Goal: Information Seeking & Learning: Learn about a topic

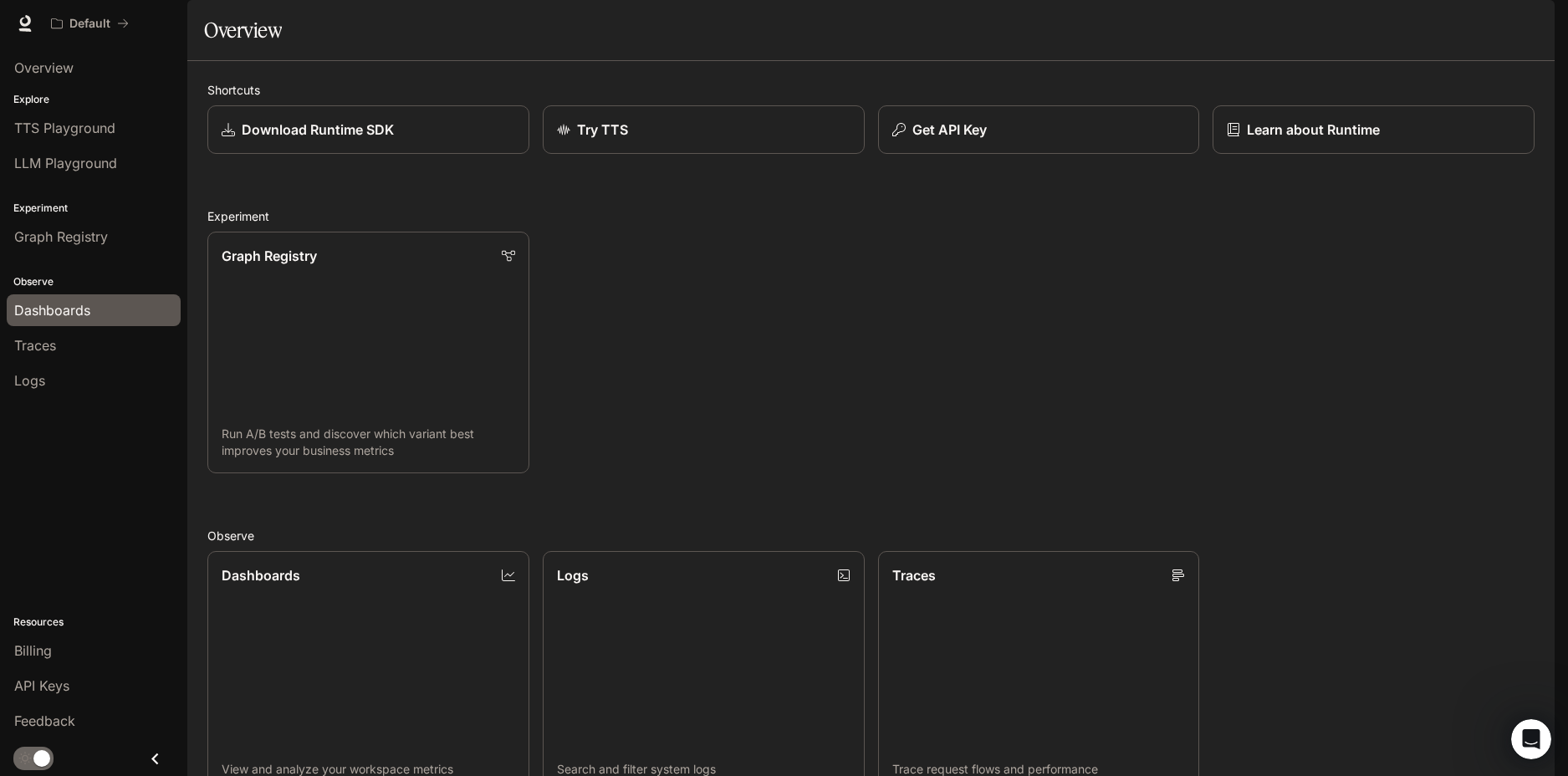
click at [84, 314] on span "Dashboards" at bounding box center [52, 310] width 76 height 20
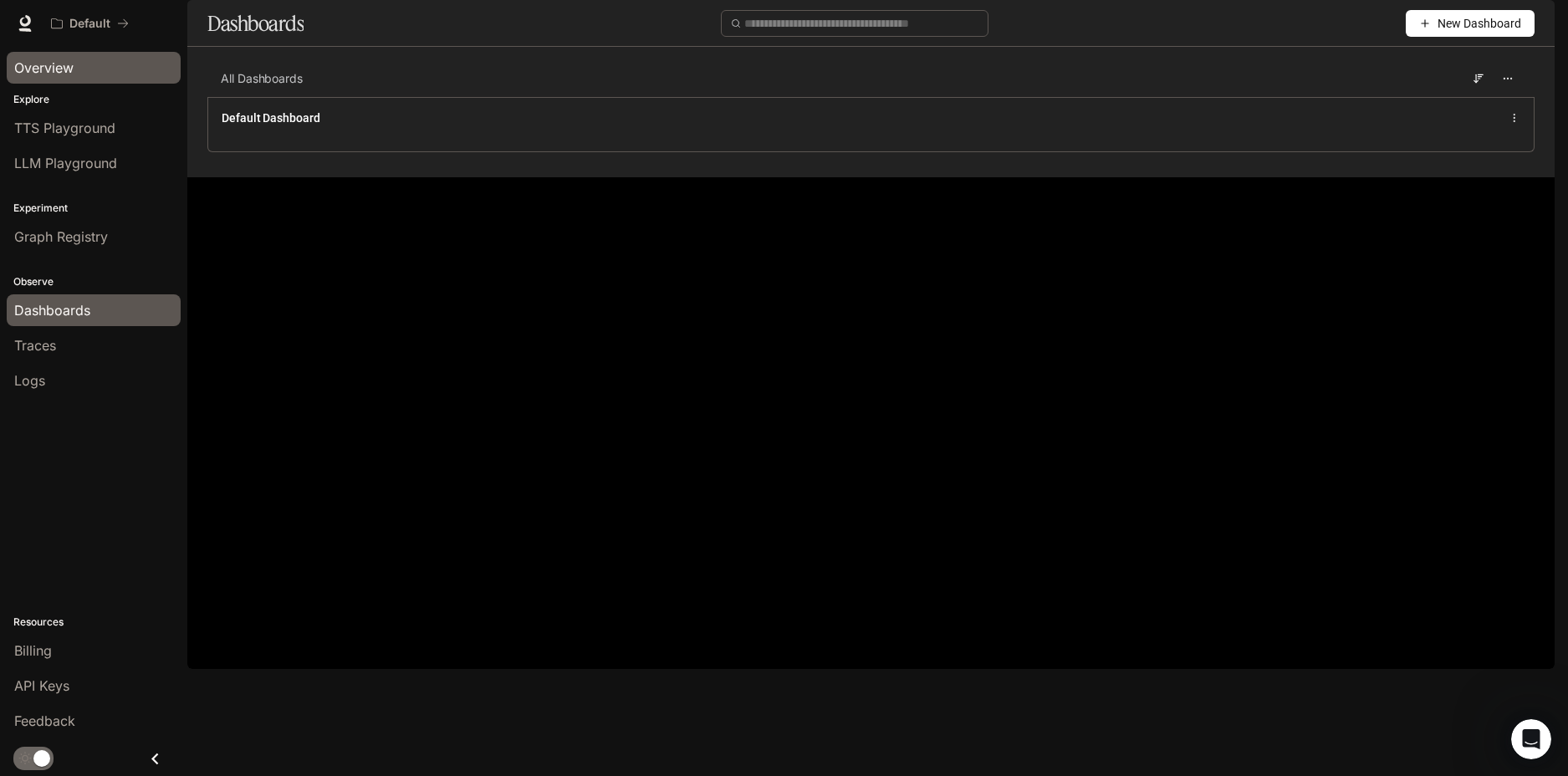
click at [74, 65] on span "Overview" at bounding box center [43, 68] width 59 height 20
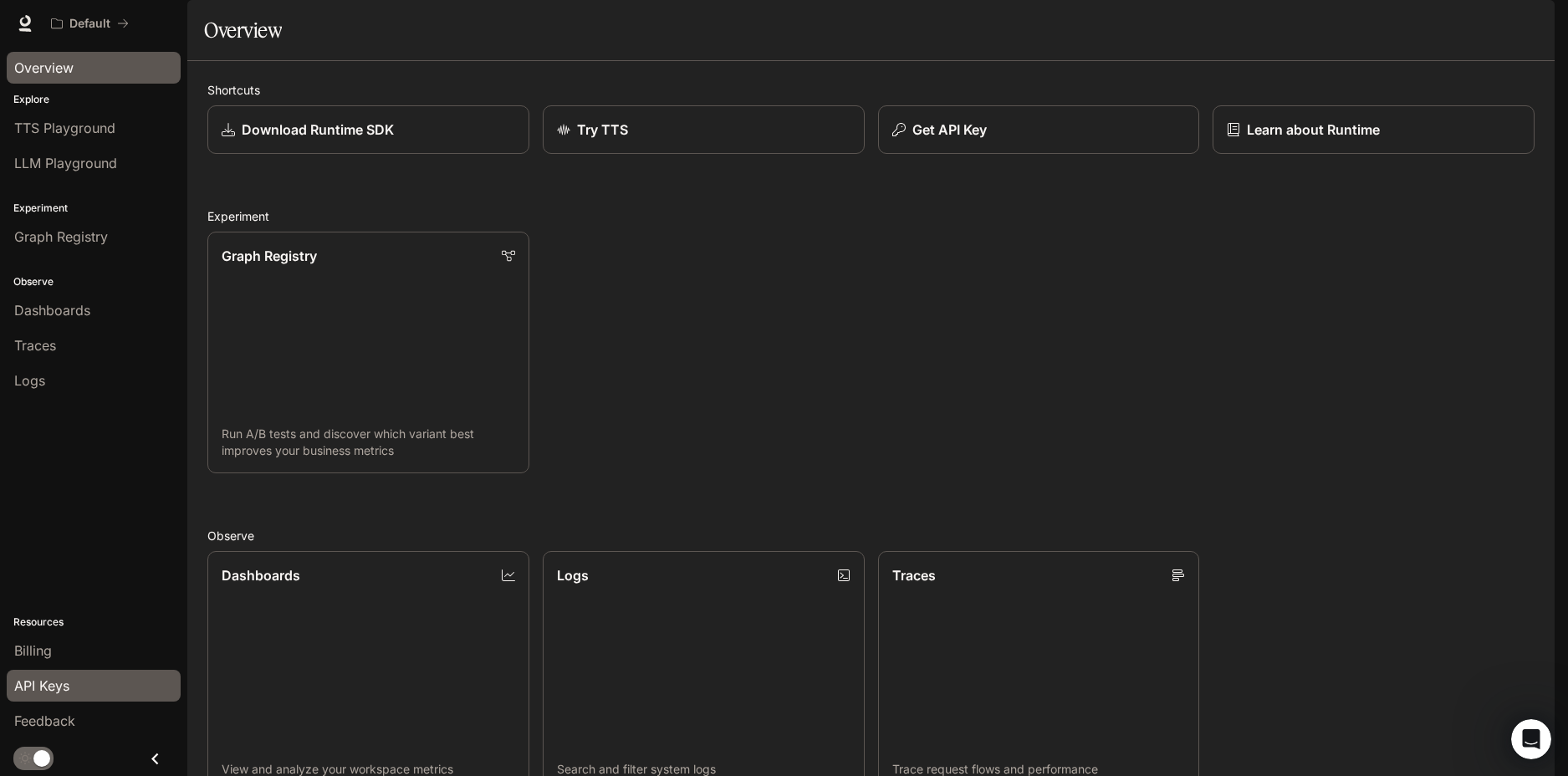
click at [50, 687] on span "API Keys" at bounding box center [41, 685] width 55 height 20
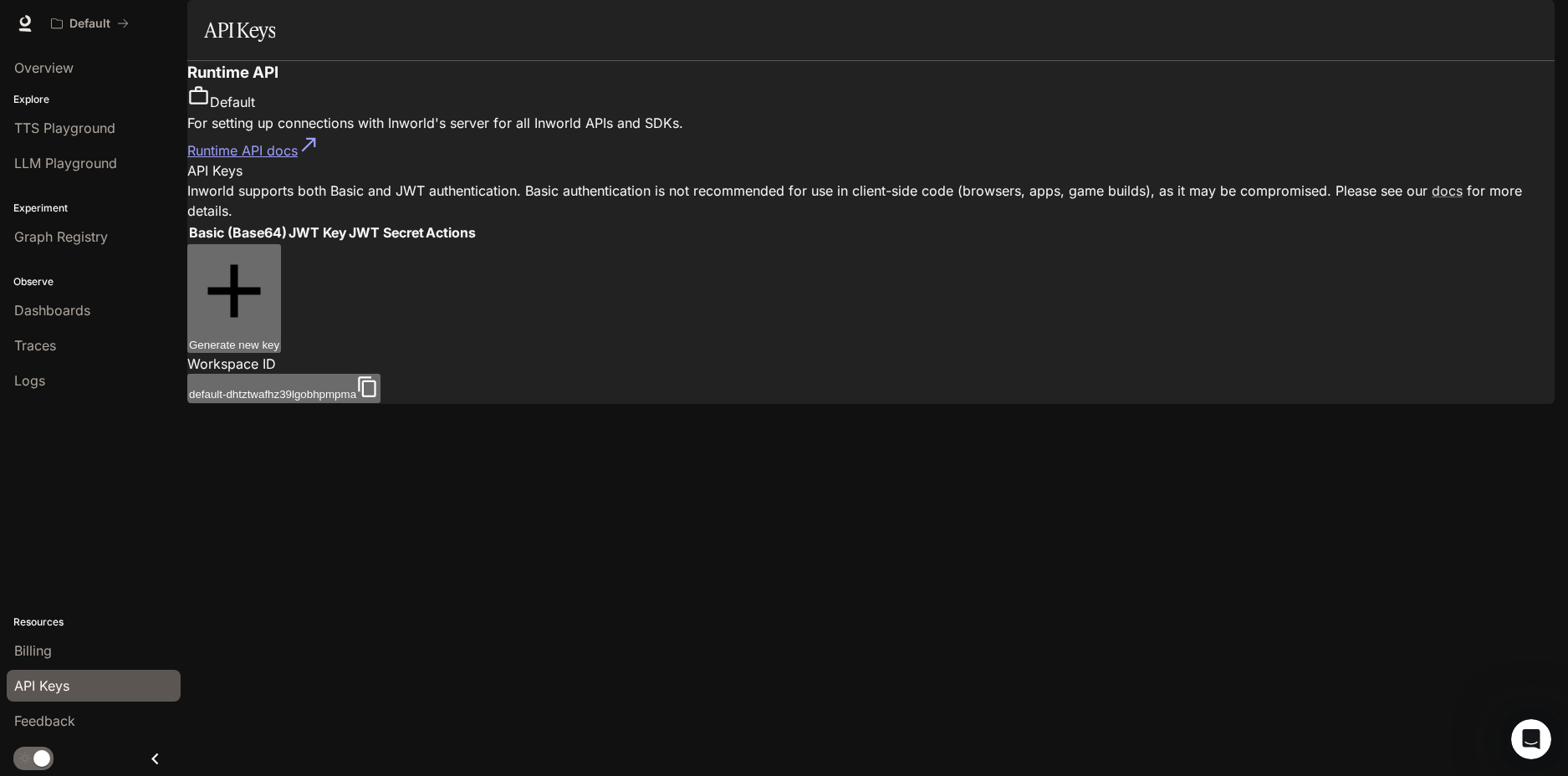
click at [281, 299] on button "Generate new key" at bounding box center [234, 298] width 93 height 109
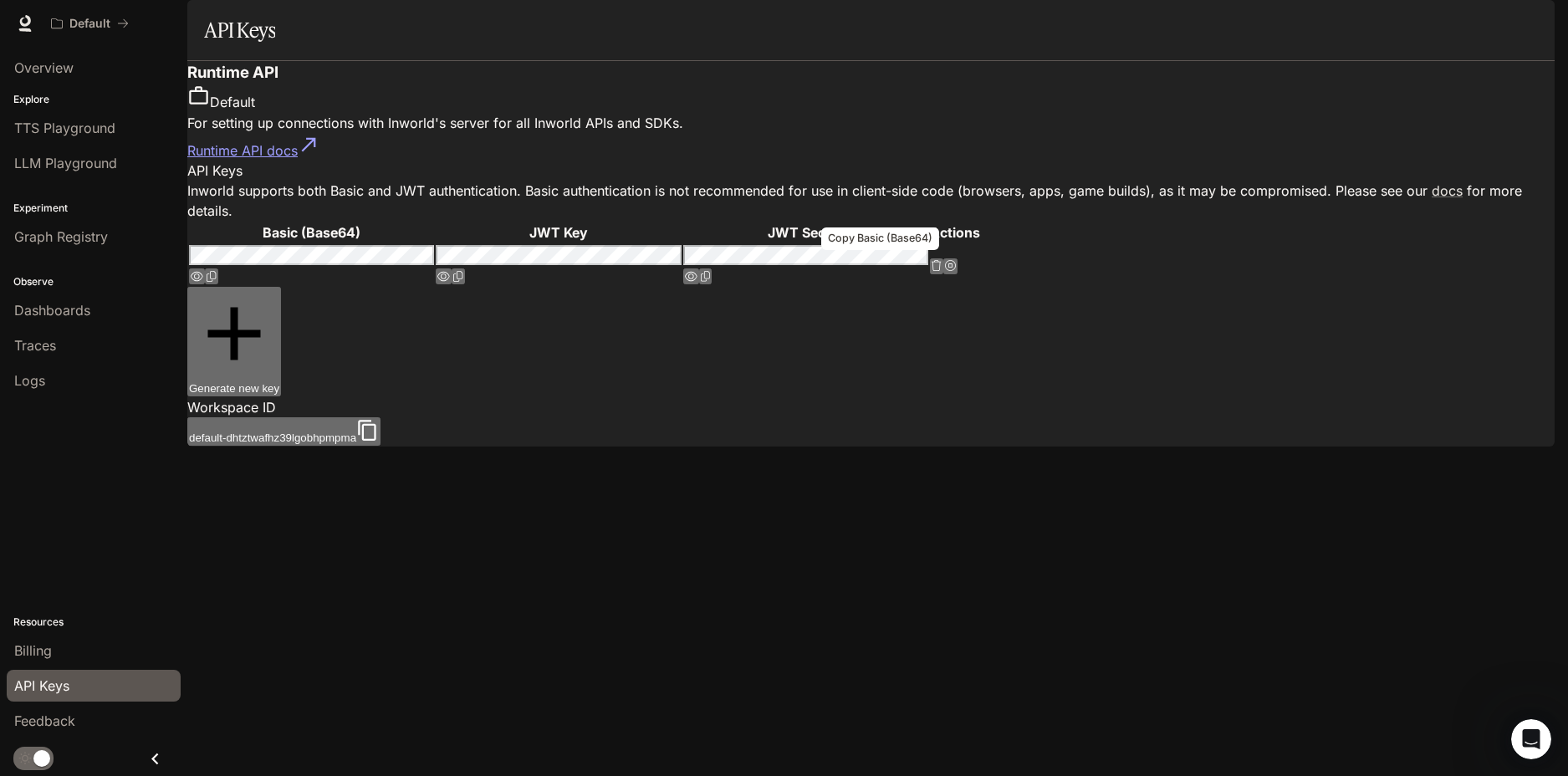
click at [216, 273] on icon "Copy Basic (Base64)" at bounding box center [211, 276] width 10 height 11
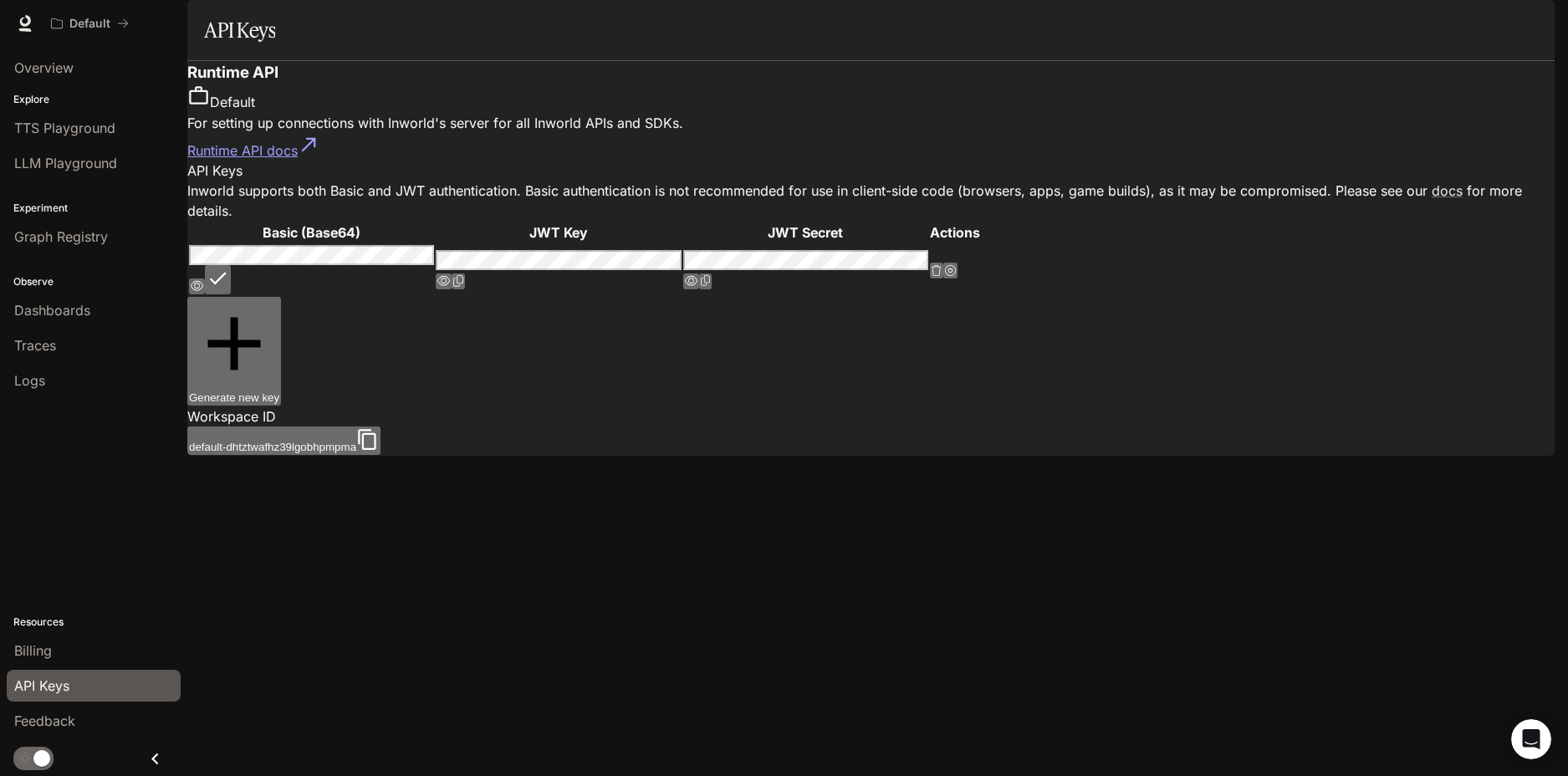
click at [205, 278] on button "button" at bounding box center [197, 286] width 16 height 16
click at [207, 278] on button "button" at bounding box center [198, 286] width 18 height 16
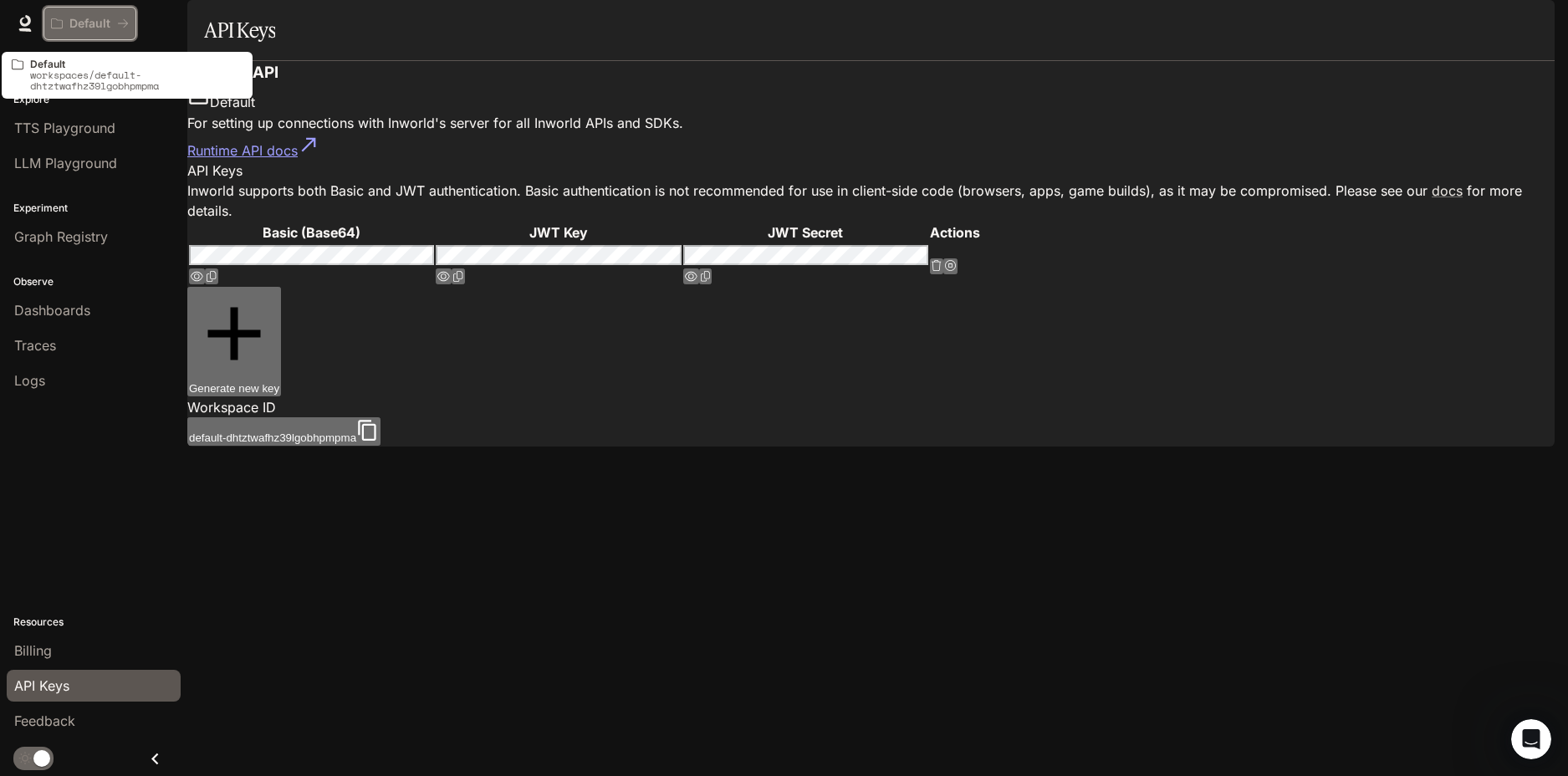
click at [85, 31] on button "Default" at bounding box center [89, 24] width 92 height 33
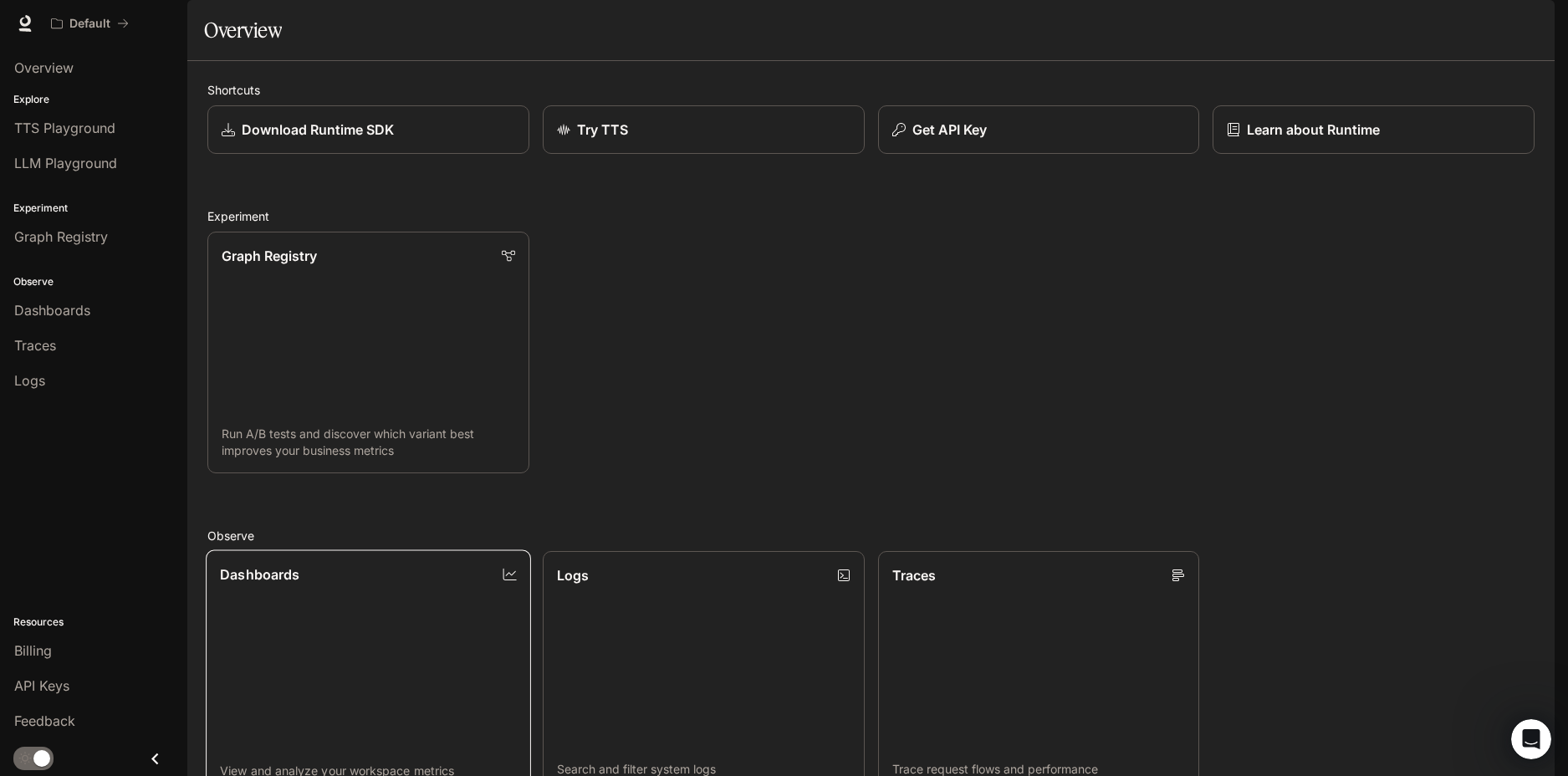
scroll to position [251, 0]
click at [77, 332] on link "Traces" at bounding box center [94, 345] width 174 height 32
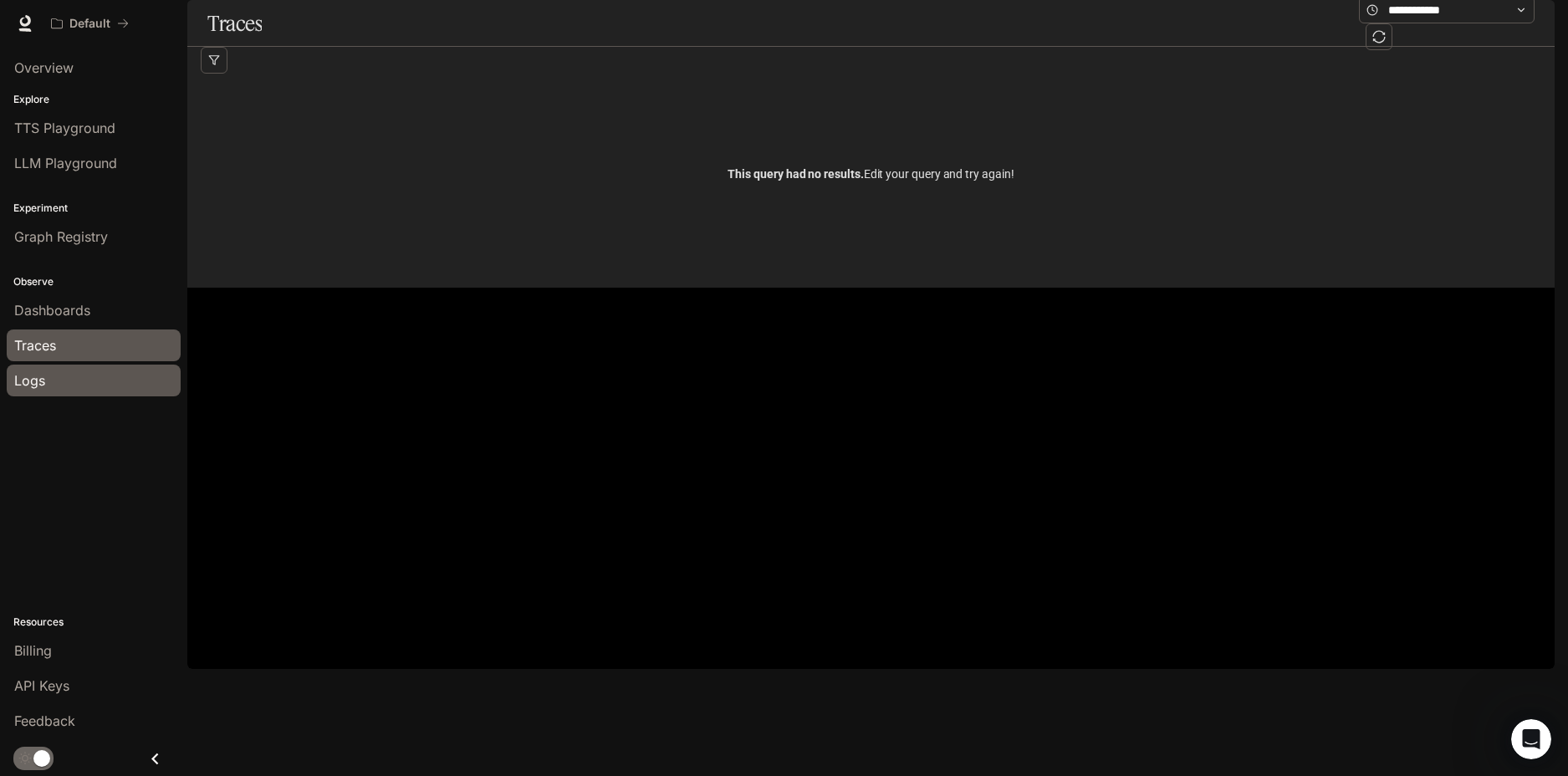
click at [75, 373] on div "Logs" at bounding box center [93, 380] width 159 height 20
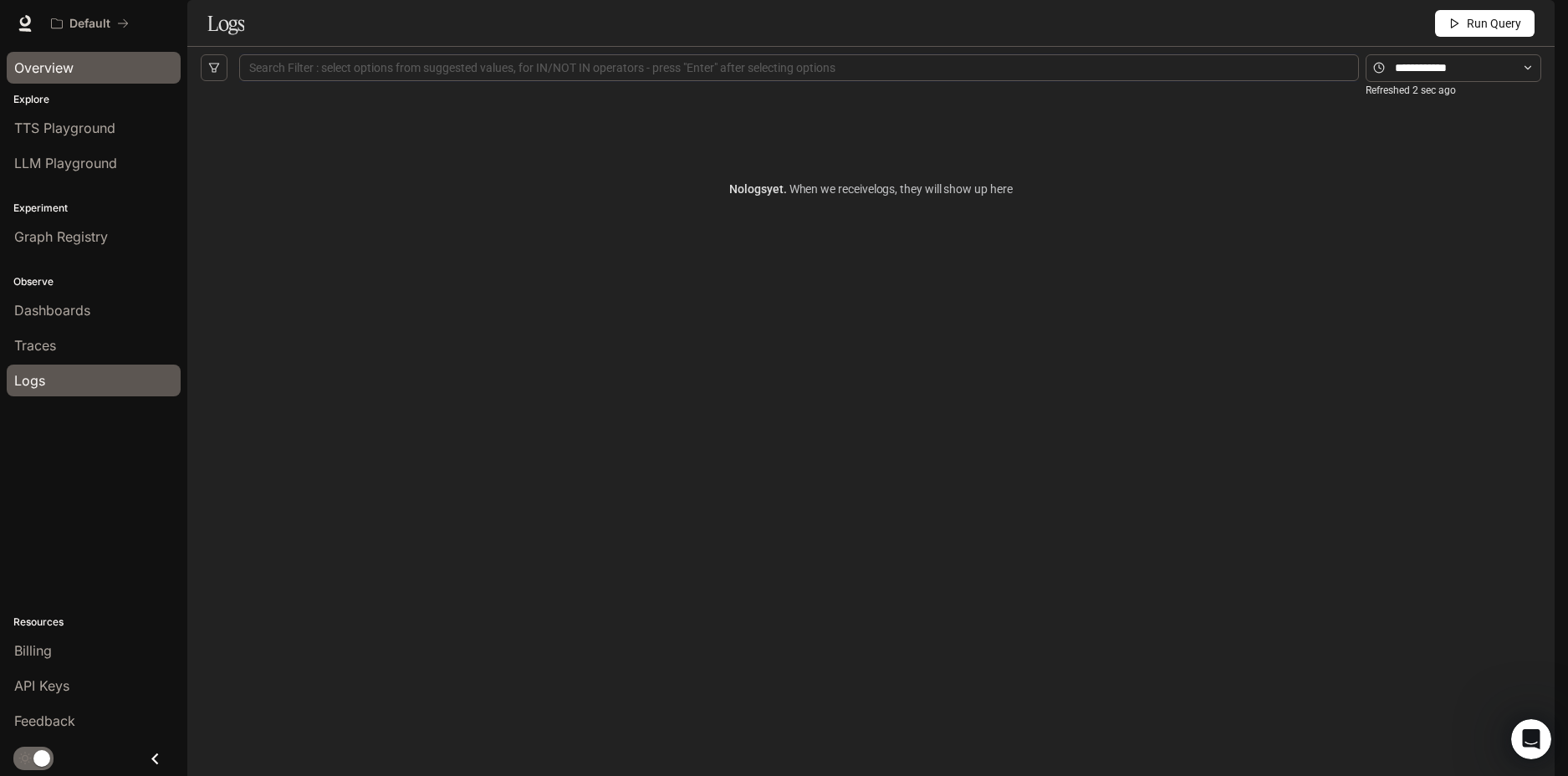
click at [63, 74] on span "Overview" at bounding box center [43, 68] width 59 height 20
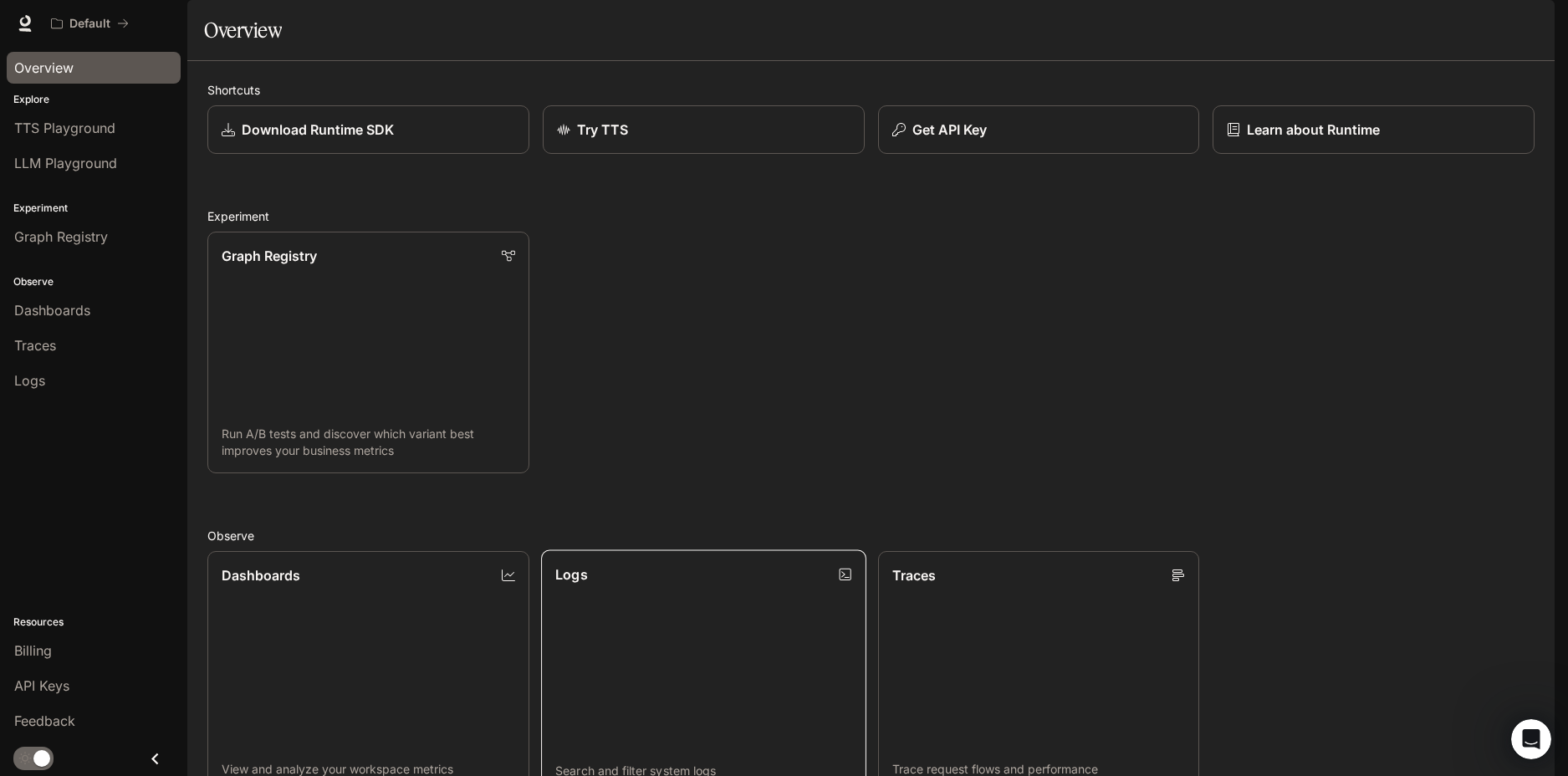
scroll to position [410, 0]
click at [18, 20] on icon at bounding box center [25, 23] width 17 height 17
click at [1092, 140] on div "Get API Key" at bounding box center [1038, 129] width 296 height 20
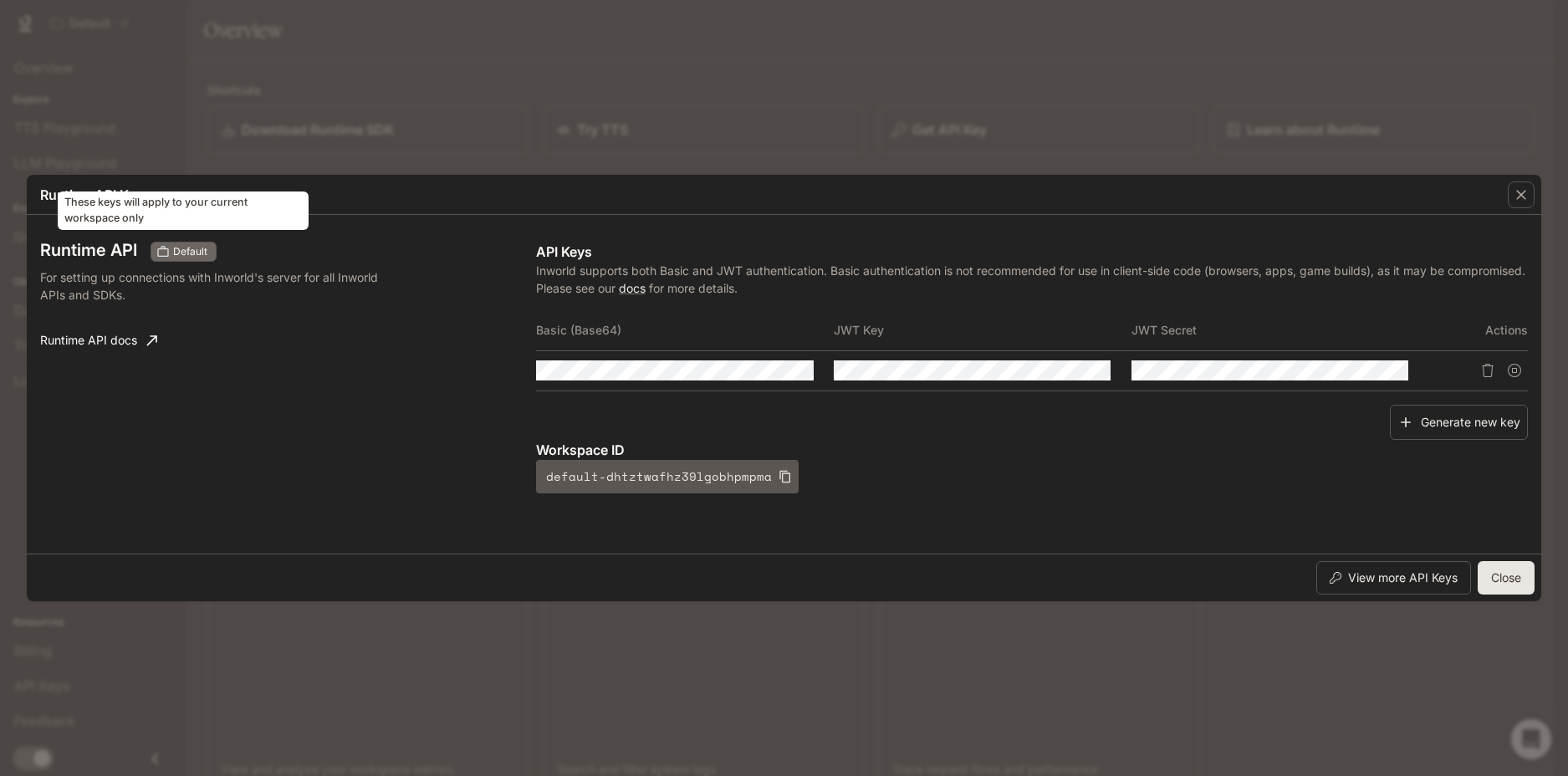
click at [202, 248] on span "Default" at bounding box center [190, 251] width 48 height 15
click at [1520, 200] on icon "button" at bounding box center [1520, 194] width 17 height 17
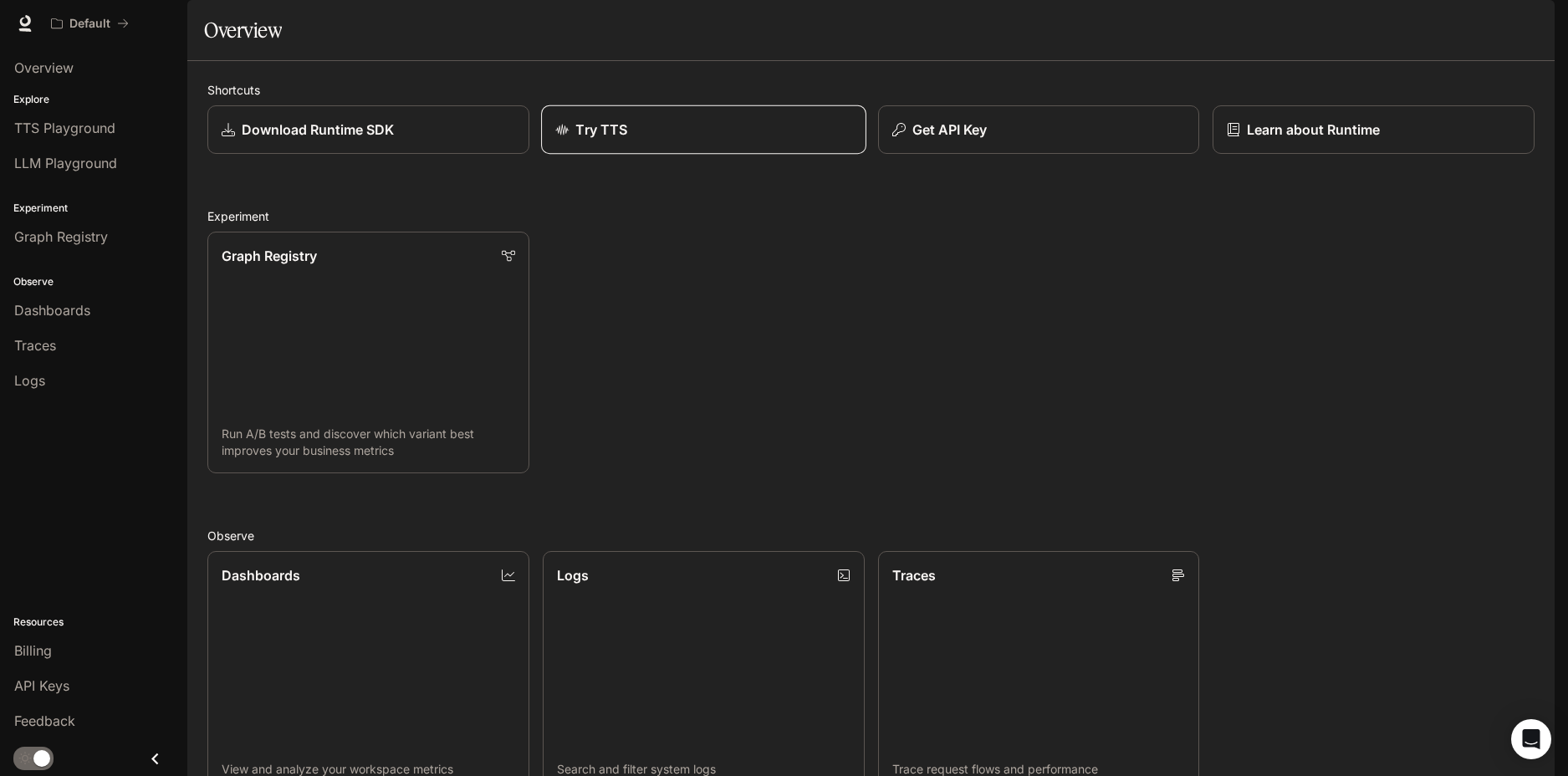
click at [633, 155] on link "Try TTS" at bounding box center [704, 130] width 326 height 49
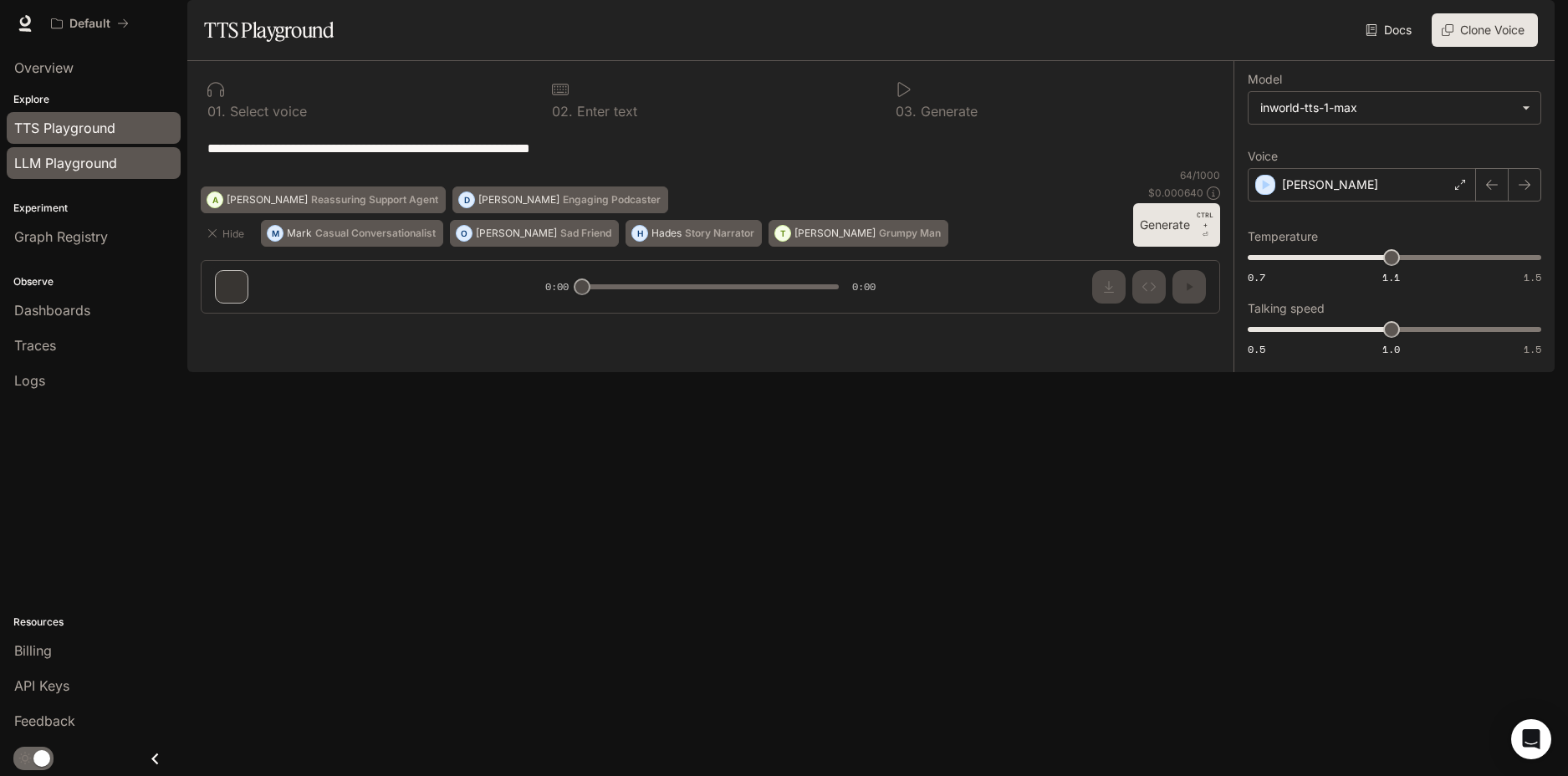
click at [47, 160] on span "LLM Playground" at bounding box center [65, 163] width 103 height 20
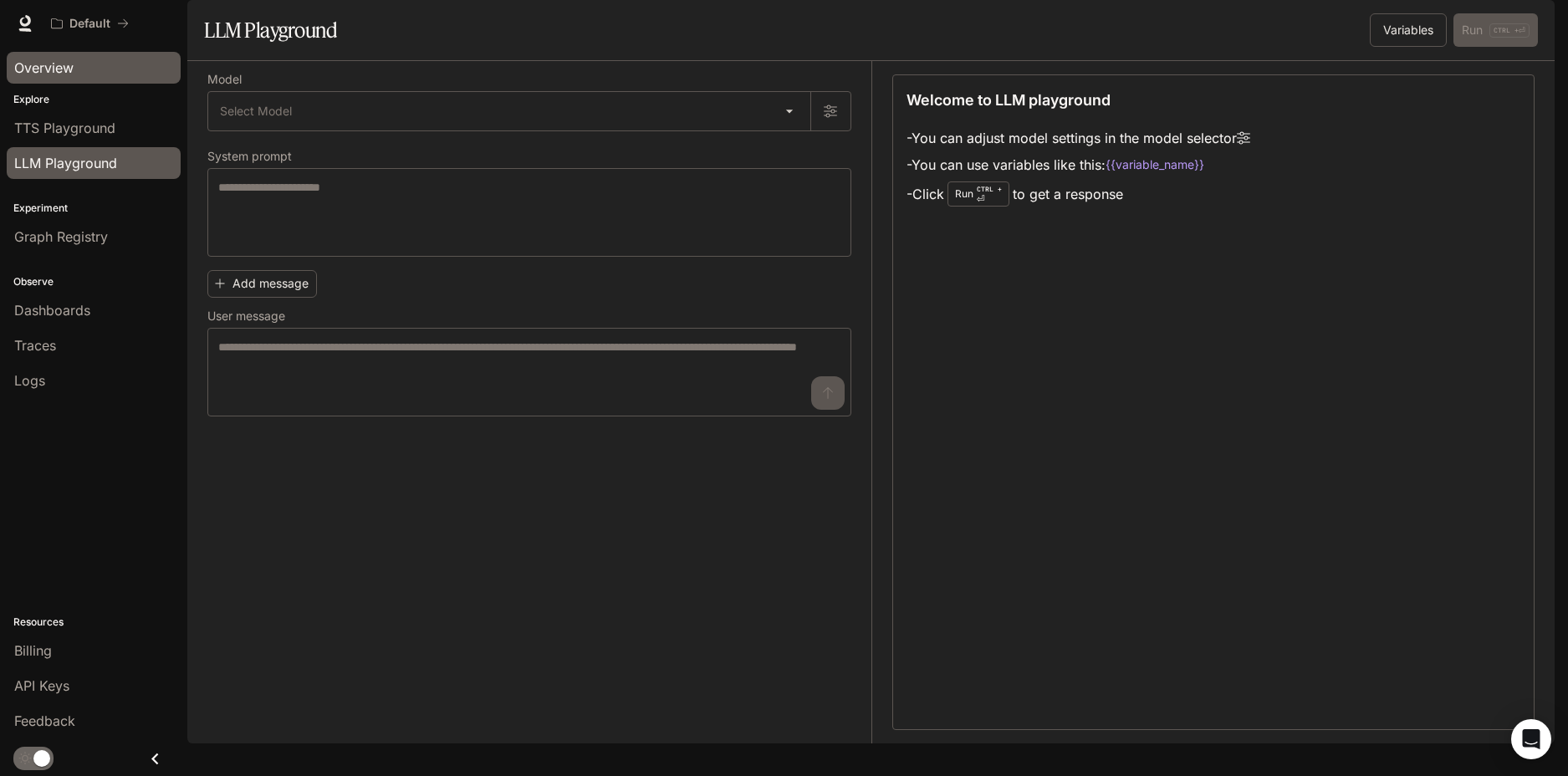
click at [69, 70] on span "Overview" at bounding box center [43, 68] width 59 height 20
